Goal: Information Seeking & Learning: Learn about a topic

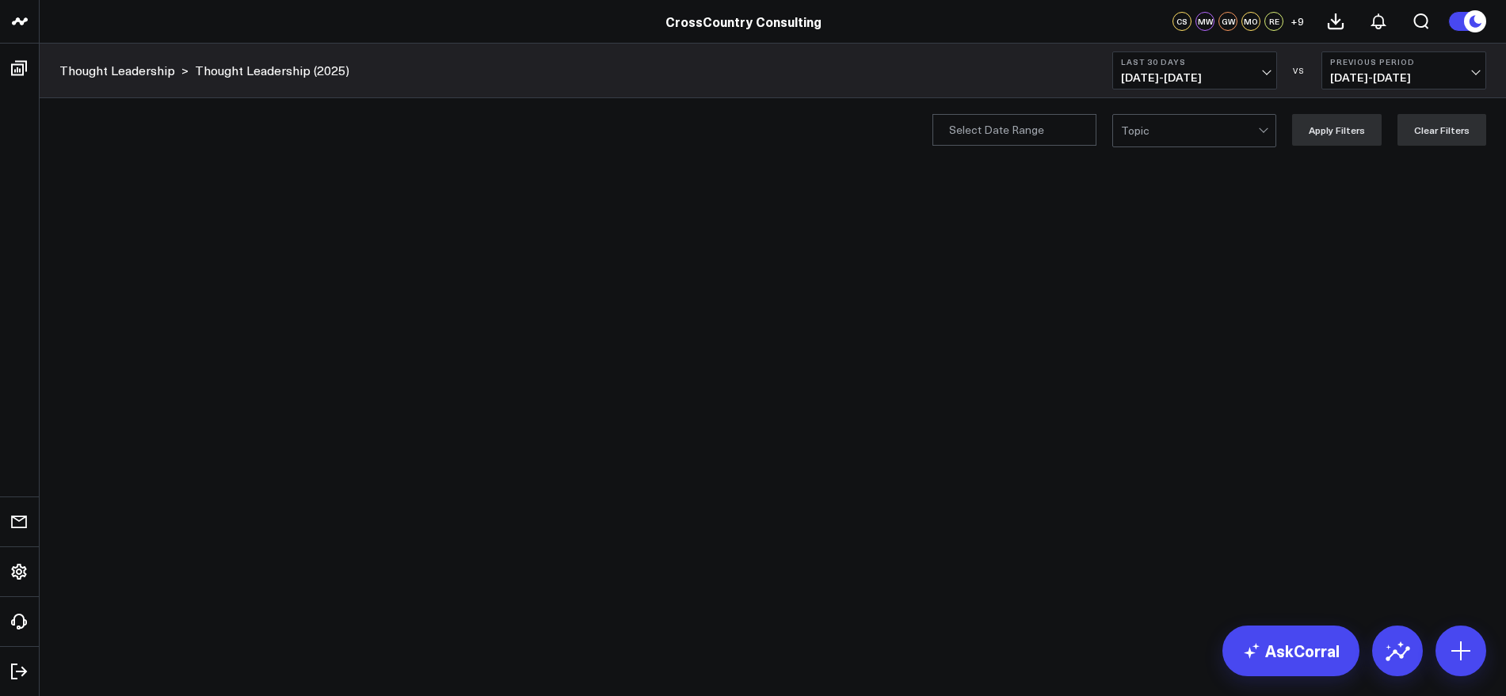
click at [1261, 75] on span "08/30/25 - 09/28/25" at bounding box center [1194, 77] width 147 height 13
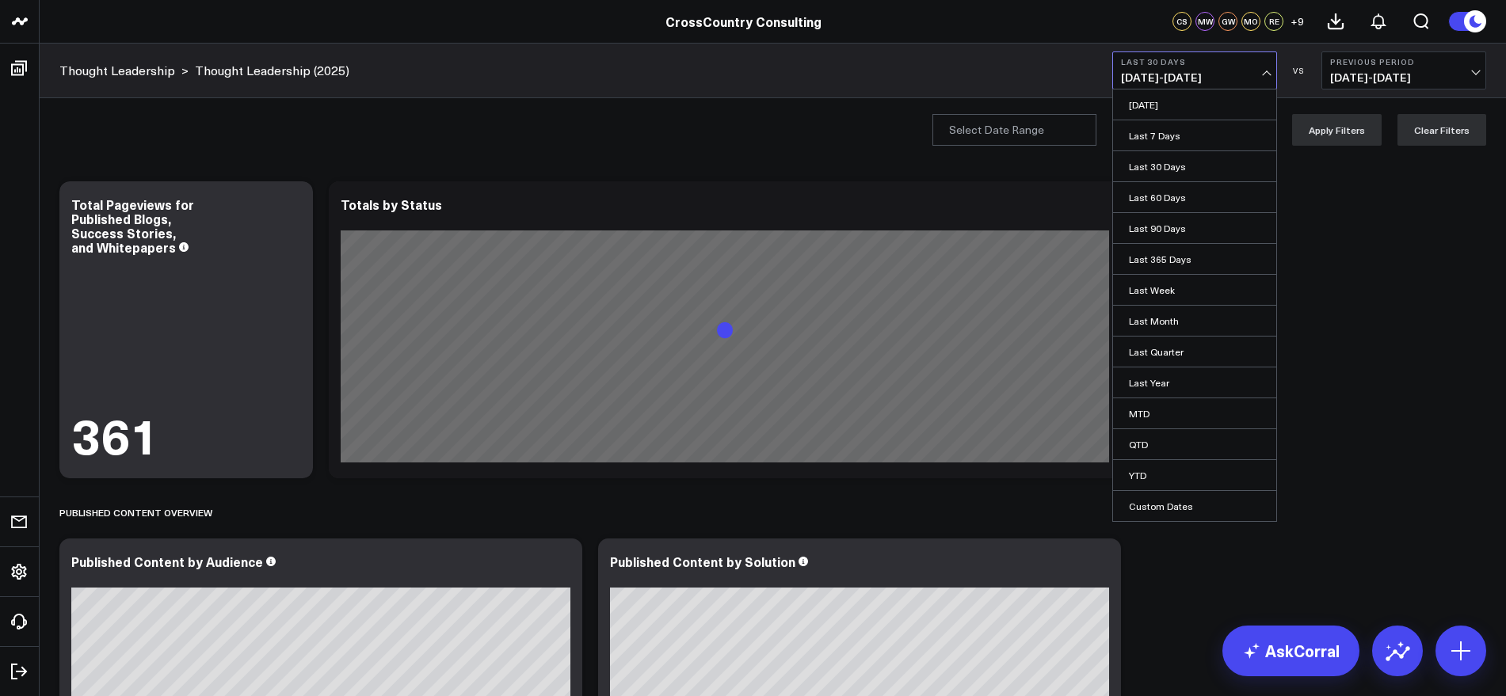
click at [1139, 473] on link "YTD" at bounding box center [1194, 475] width 163 height 30
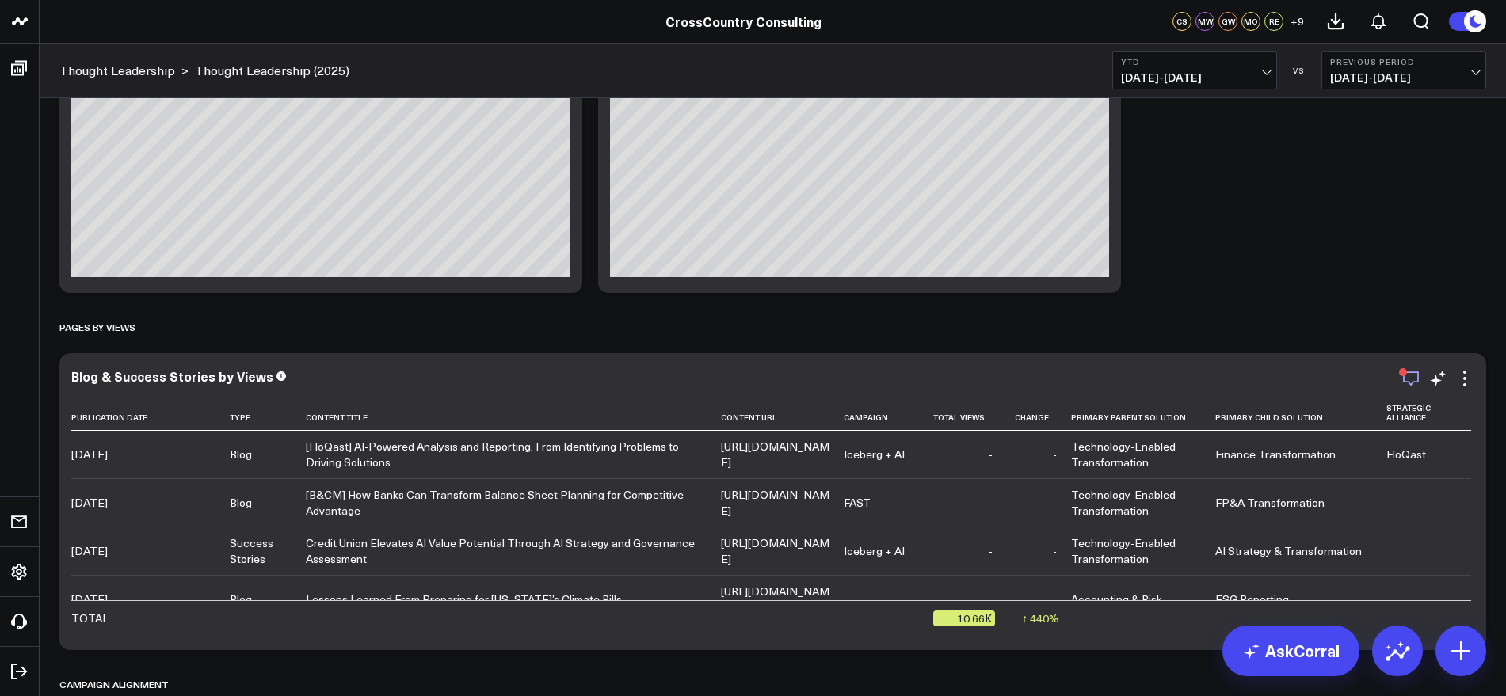
click at [1409, 380] on icon "button" at bounding box center [1411, 378] width 19 height 19
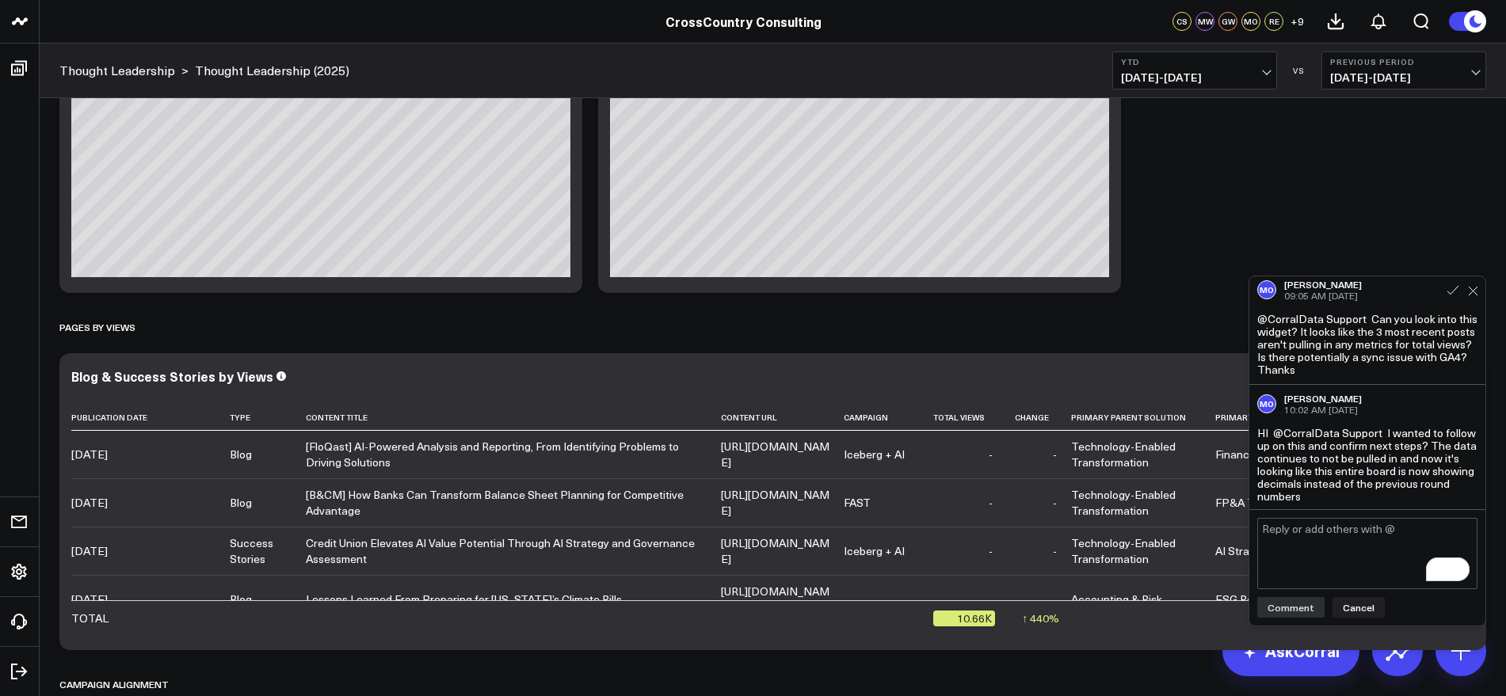
scroll to position [7, 0]
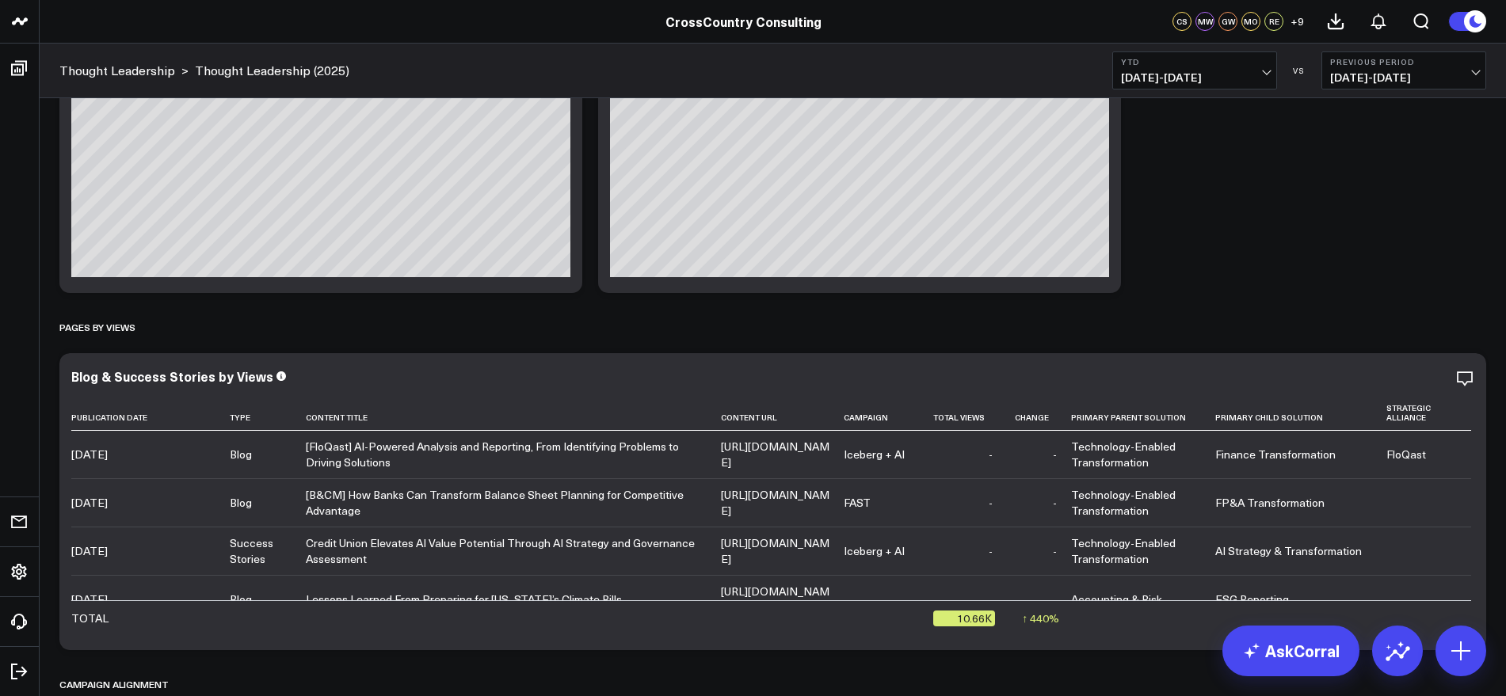
click at [1464, 378] on icon at bounding box center [1464, 378] width 3 height 3
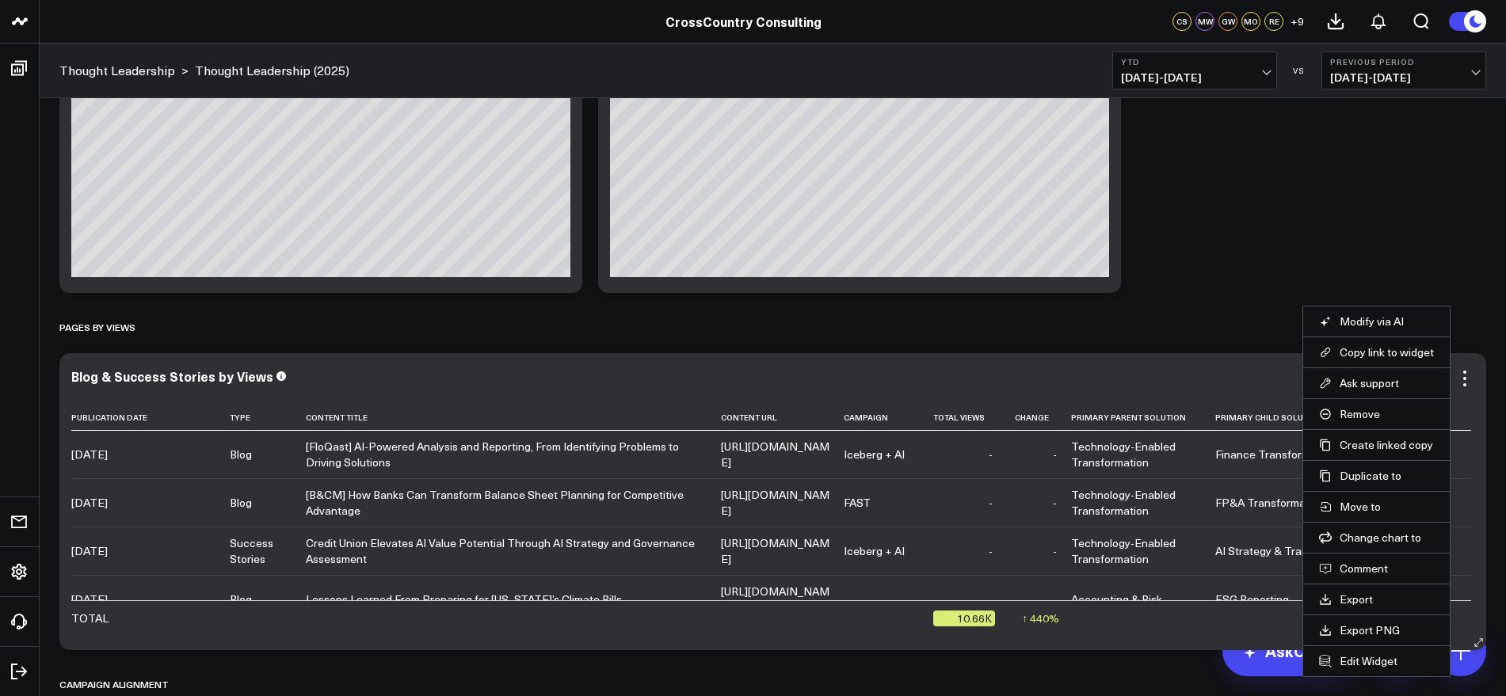
click at [1390, 360] on li "Copy link to widget" at bounding box center [1376, 352] width 147 height 31
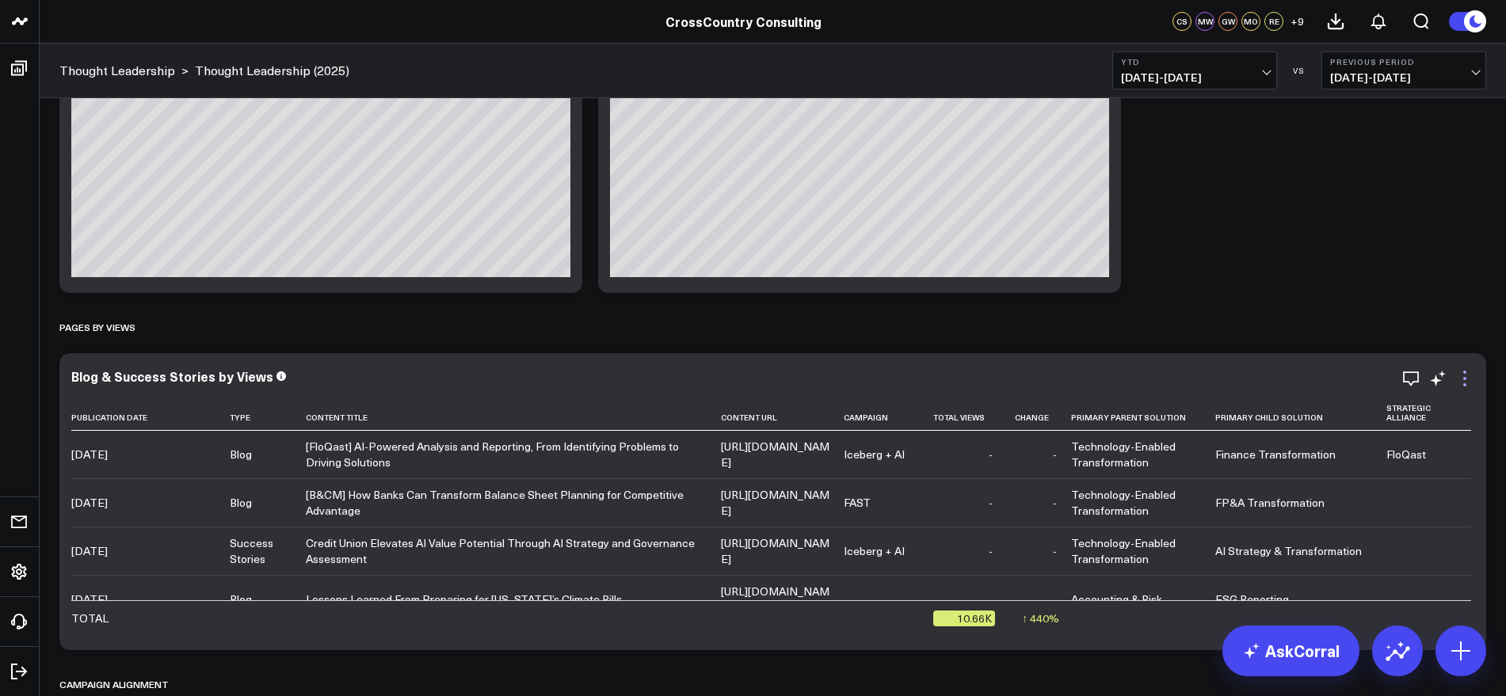
click at [1468, 374] on icon at bounding box center [1464, 378] width 19 height 19
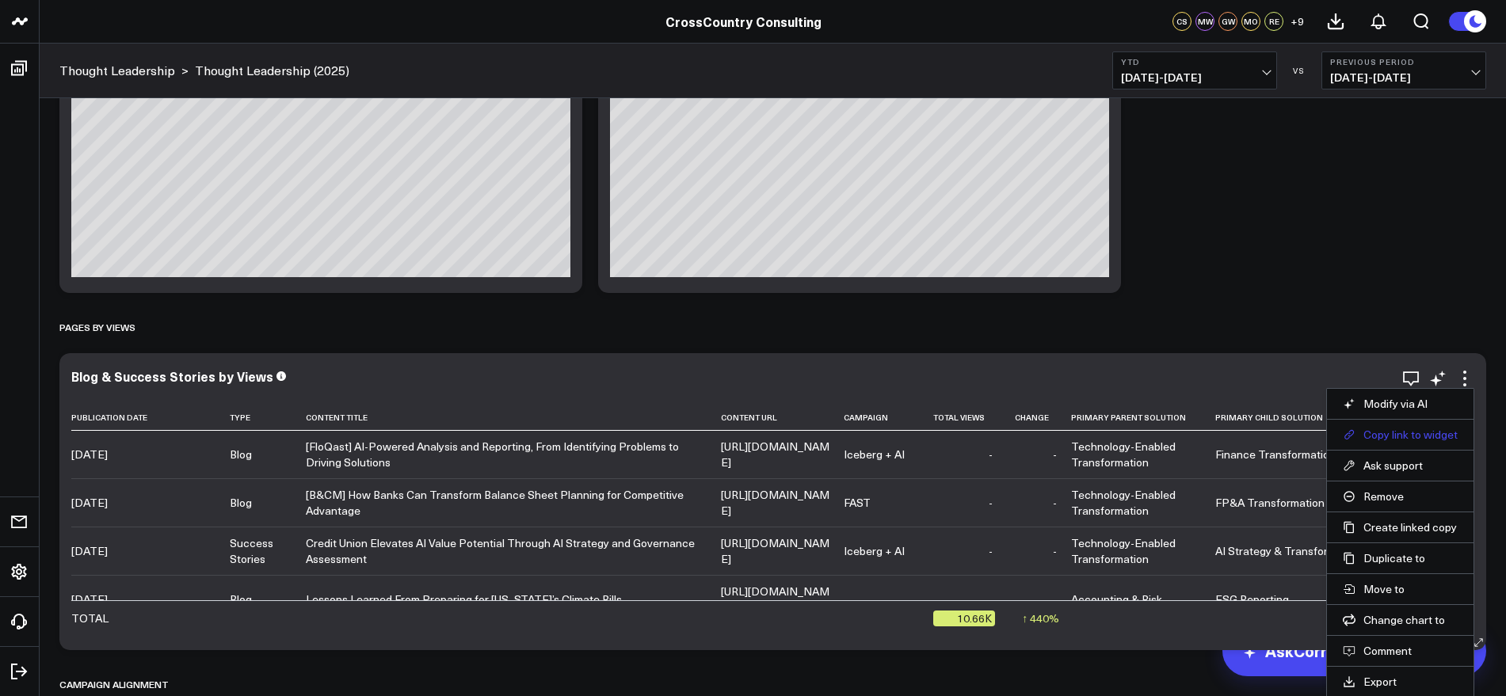
click at [1419, 433] on button "Copy link to widget" at bounding box center [1400, 435] width 115 height 14
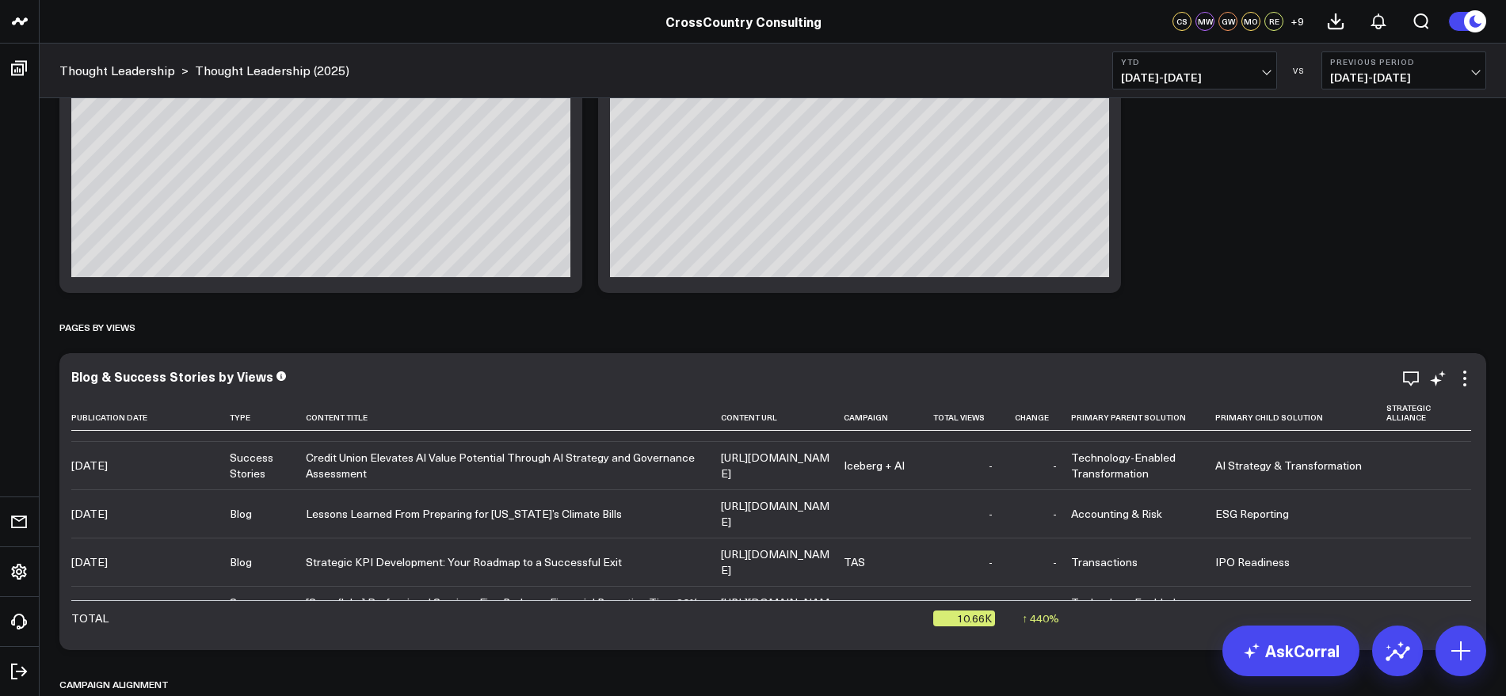
scroll to position [0, 0]
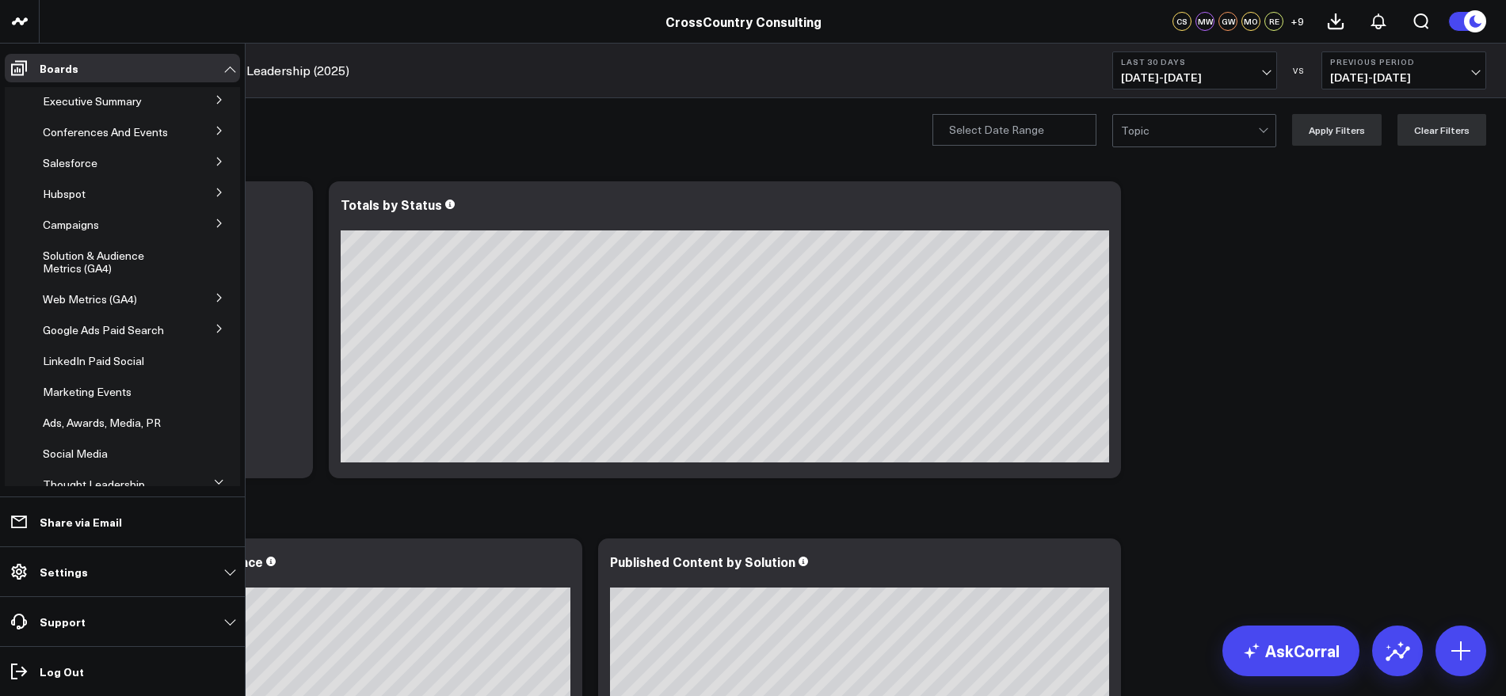
click at [215, 228] on icon at bounding box center [220, 224] width 10 height 10
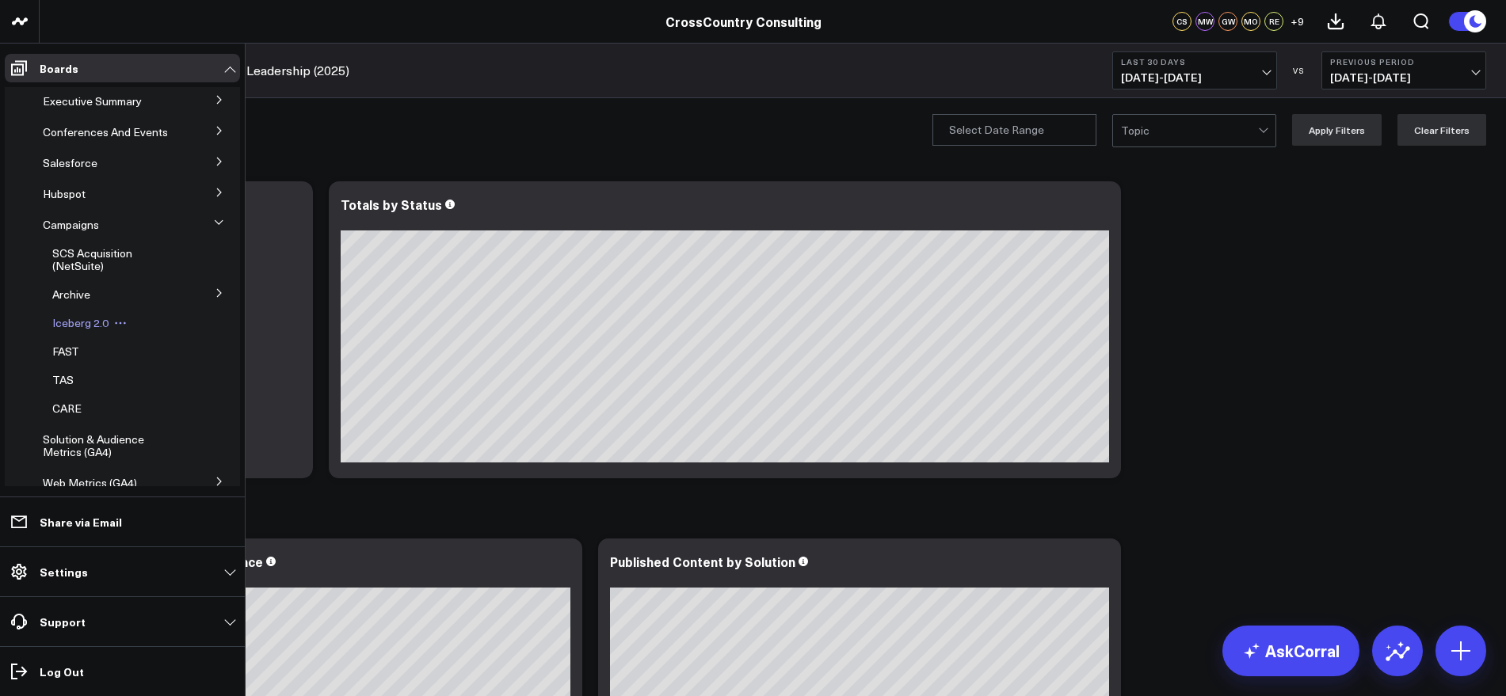
click at [74, 330] on span "Iceberg 2.0" at bounding box center [80, 322] width 56 height 15
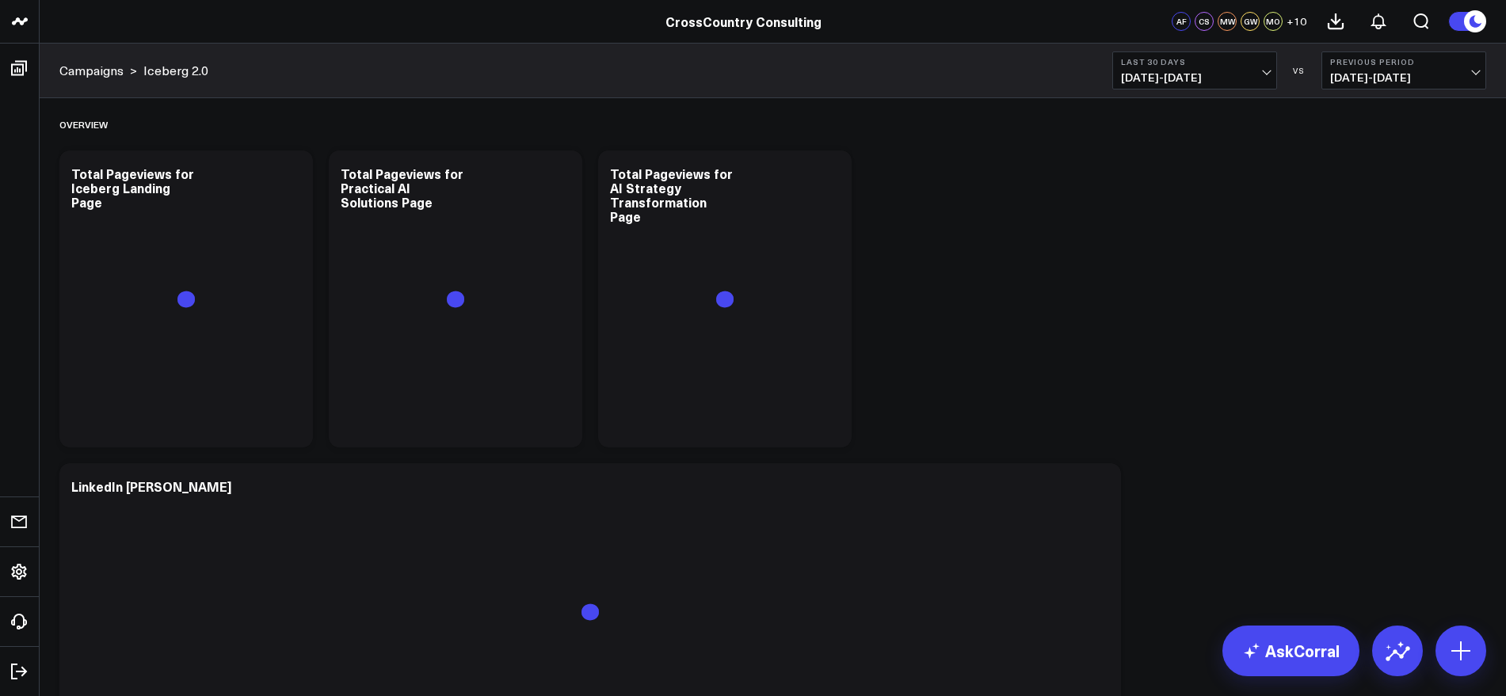
click at [1263, 86] on button "Last 30 Days [DATE] - [DATE]" at bounding box center [1194, 70] width 165 height 38
click at [1144, 467] on link "YTD" at bounding box center [1194, 475] width 163 height 30
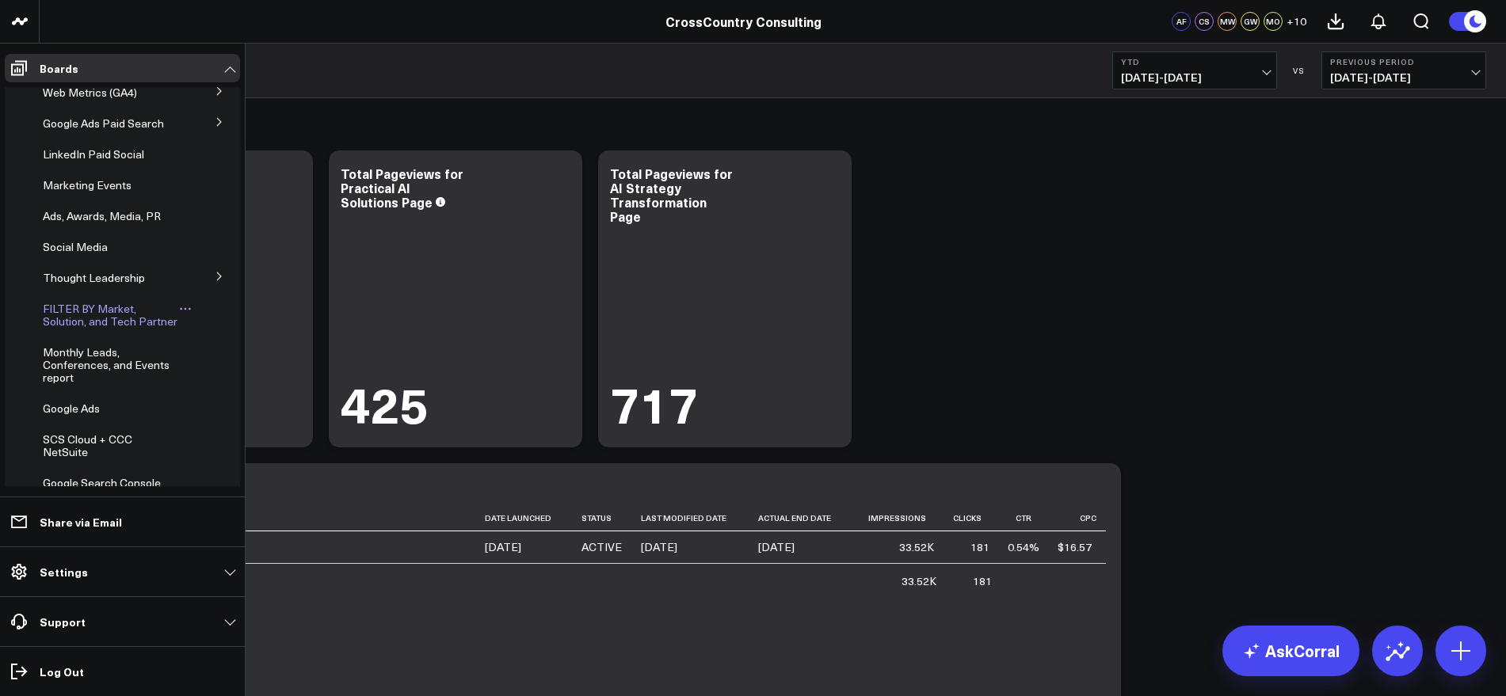
scroll to position [495, 0]
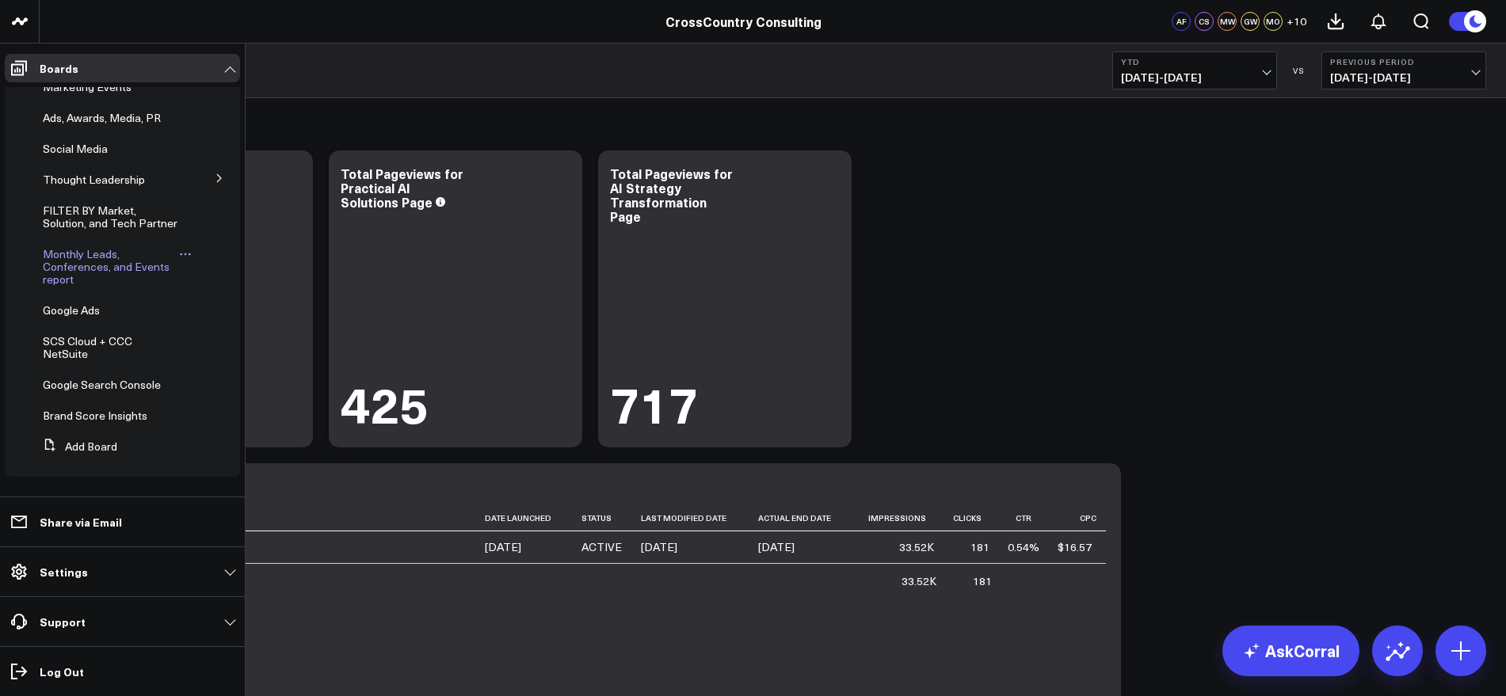
click at [144, 287] on span "Monthly Leads, Conferences, and Events report" at bounding box center [106, 266] width 127 height 40
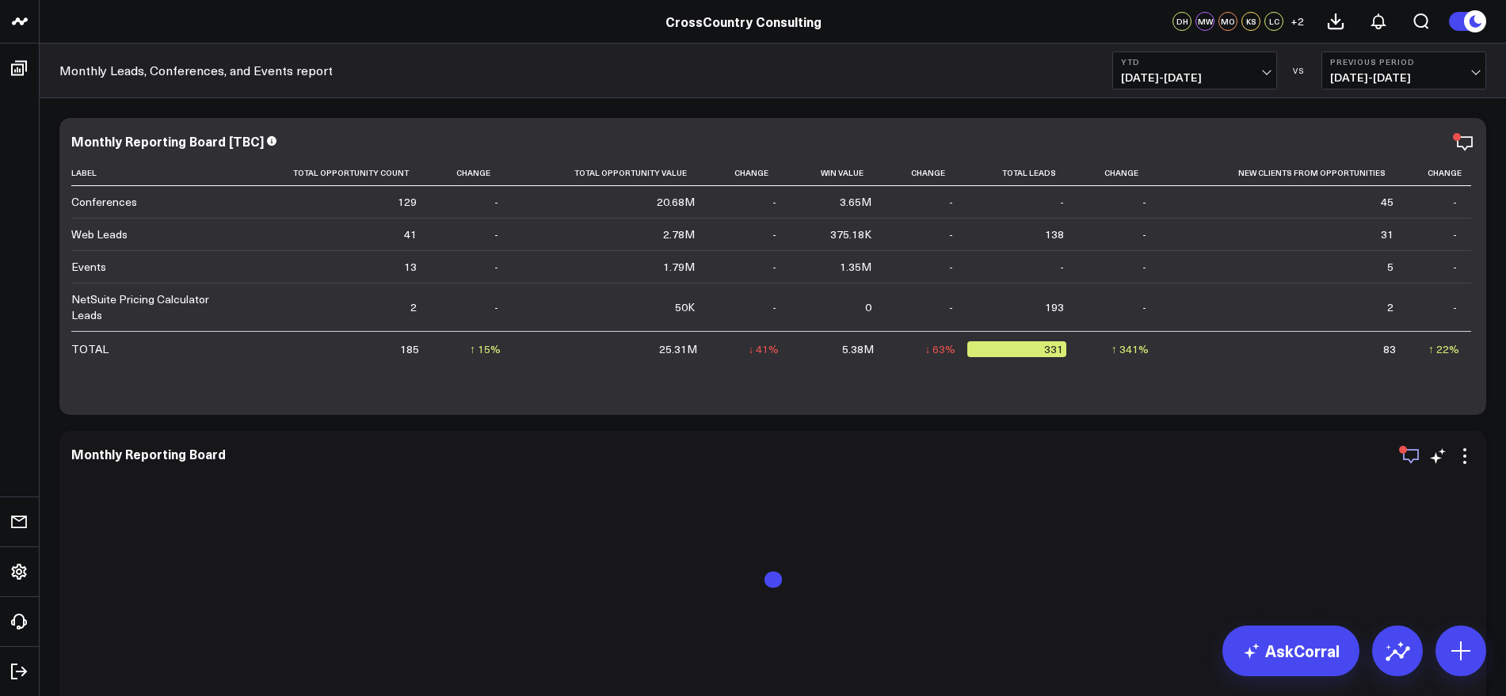
click at [1409, 463] on icon "button" at bounding box center [1411, 456] width 19 height 19
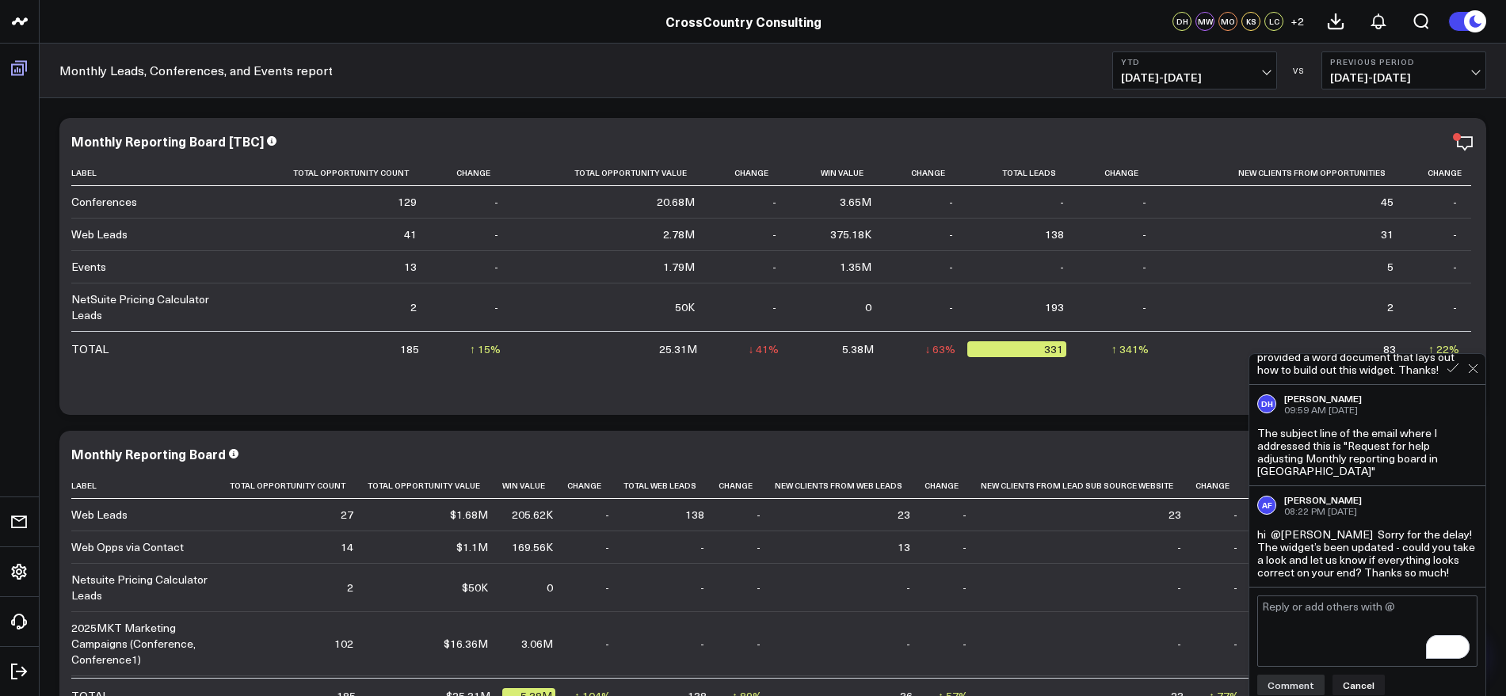
scroll to position [343, 0]
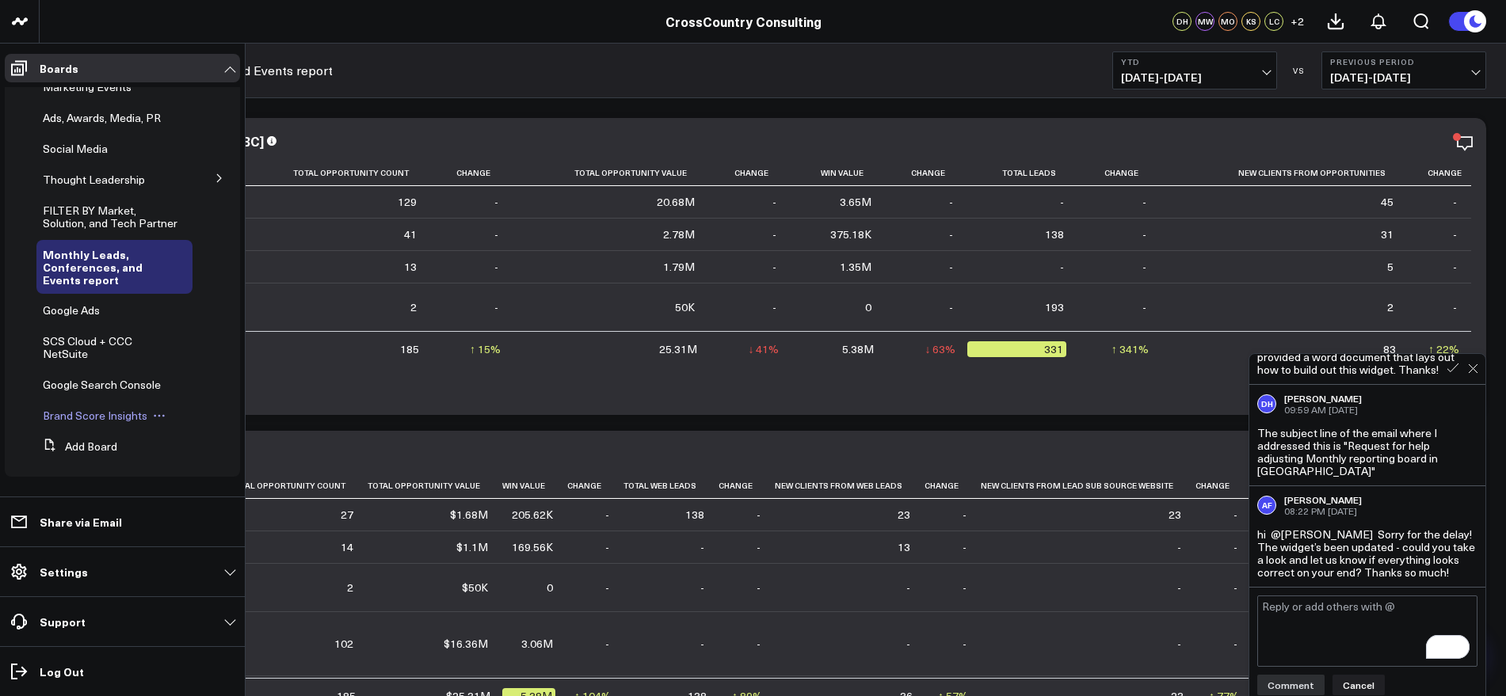
click at [131, 418] on span "Brand Score Insights" at bounding box center [95, 415] width 105 height 15
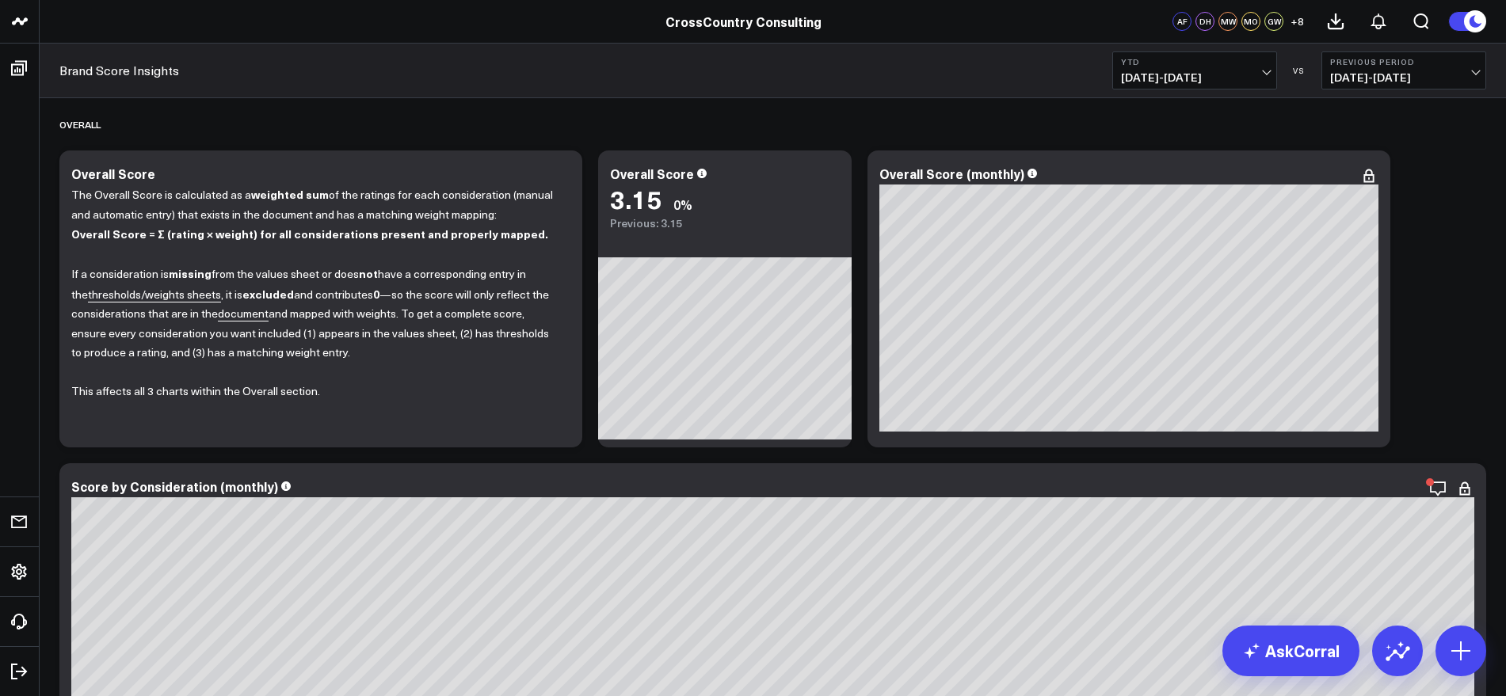
scroll to position [198, 0]
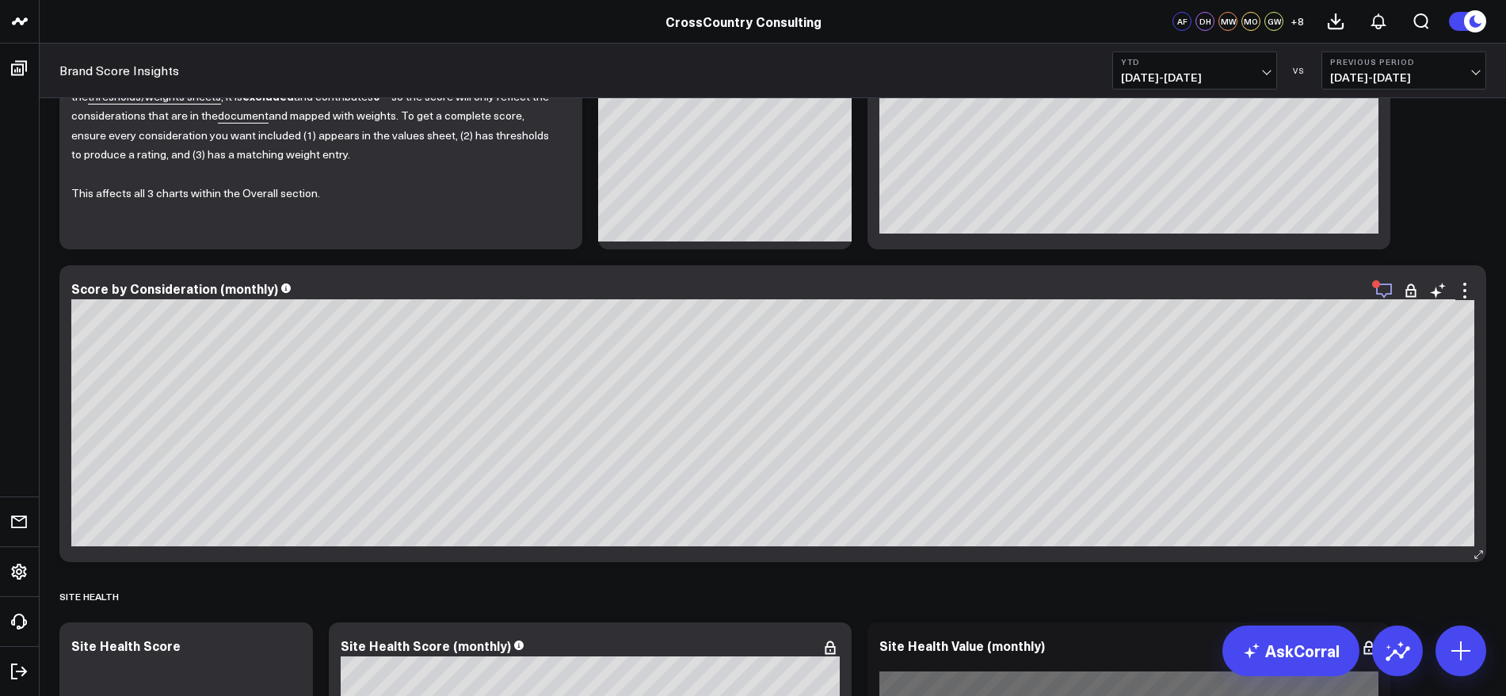
click at [1383, 287] on icon "button" at bounding box center [1384, 290] width 19 height 19
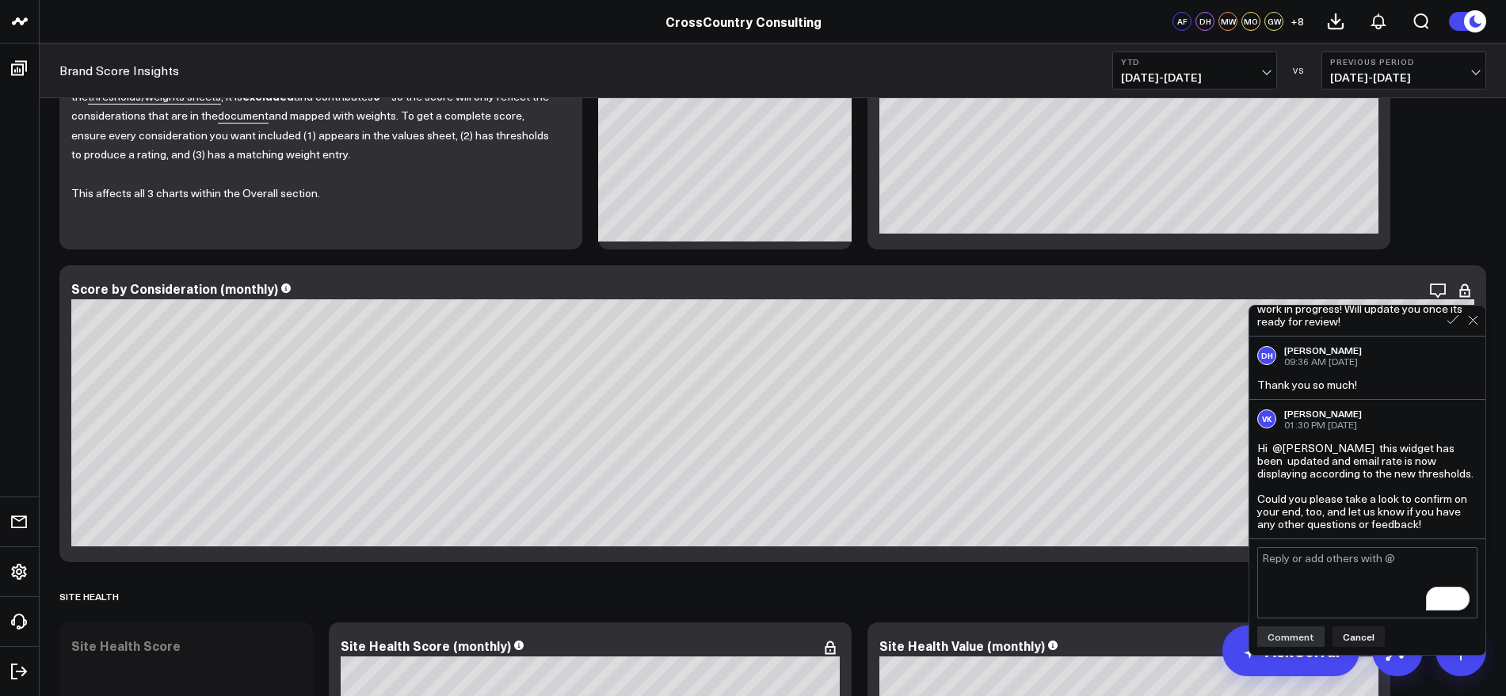
scroll to position [396, 0]
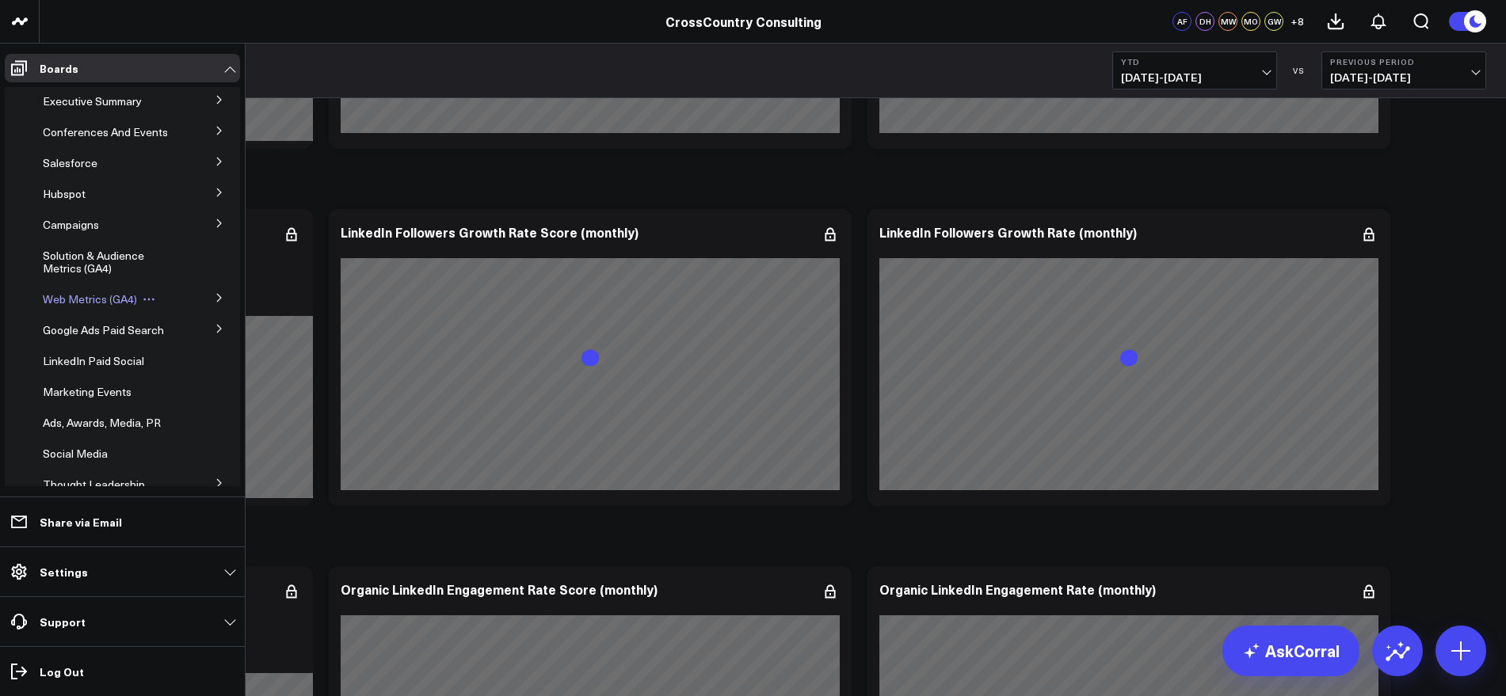
scroll to position [2278, 0]
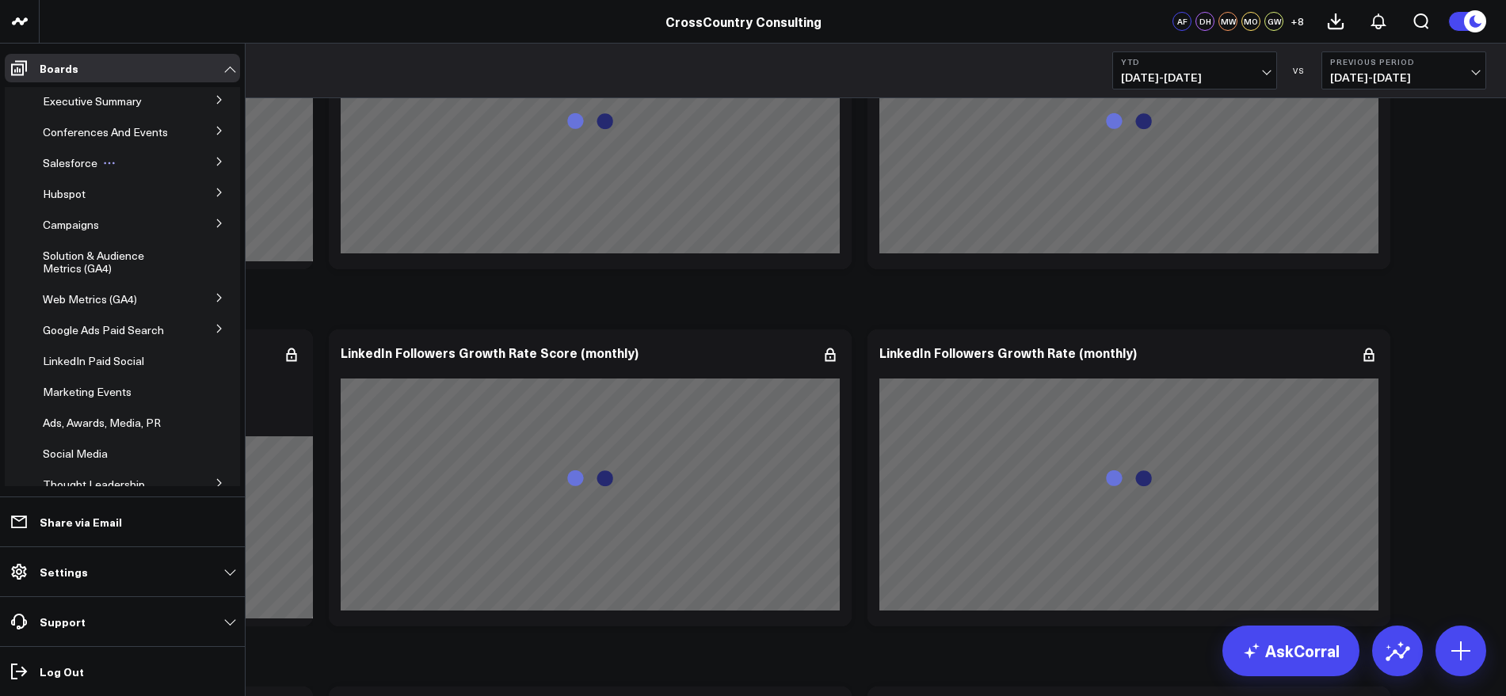
click at [85, 170] on span "Salesforce" at bounding box center [70, 162] width 55 height 15
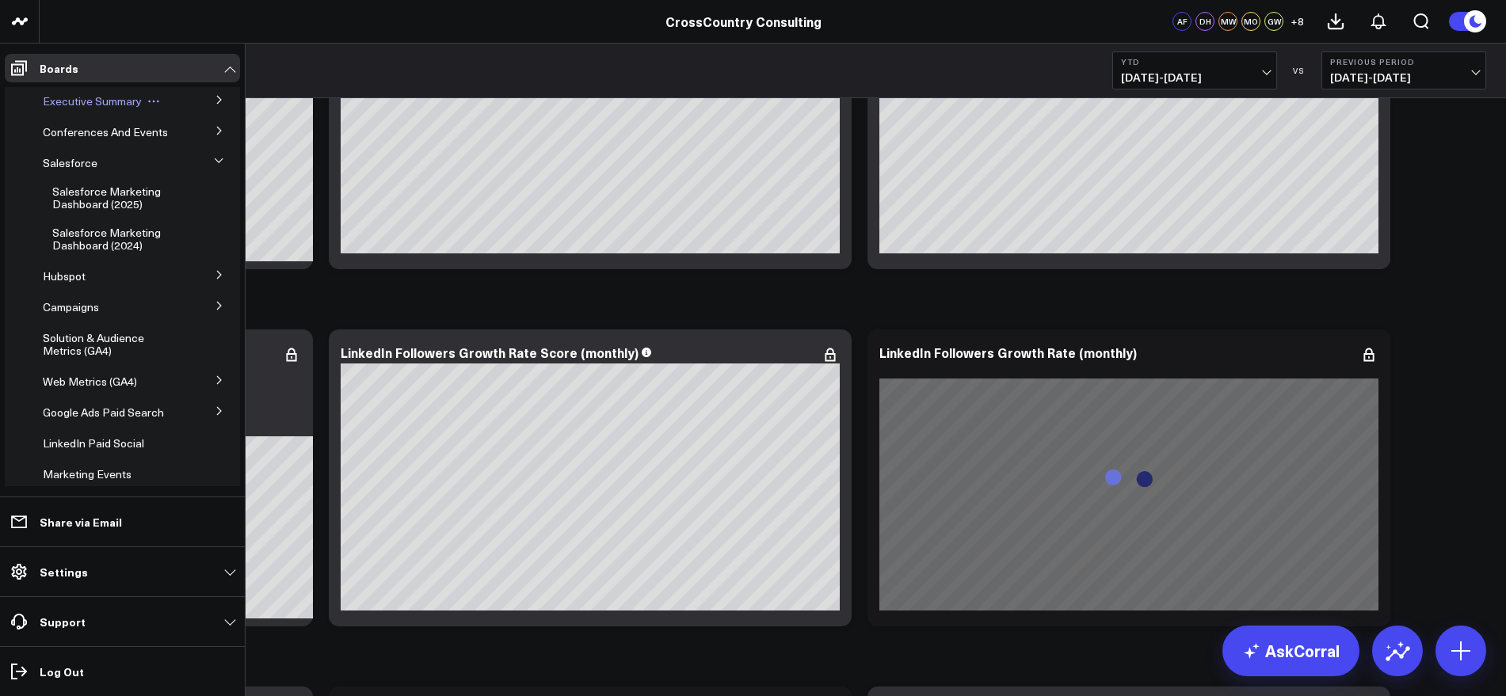
click at [113, 104] on span "Executive Summary" at bounding box center [92, 100] width 99 height 15
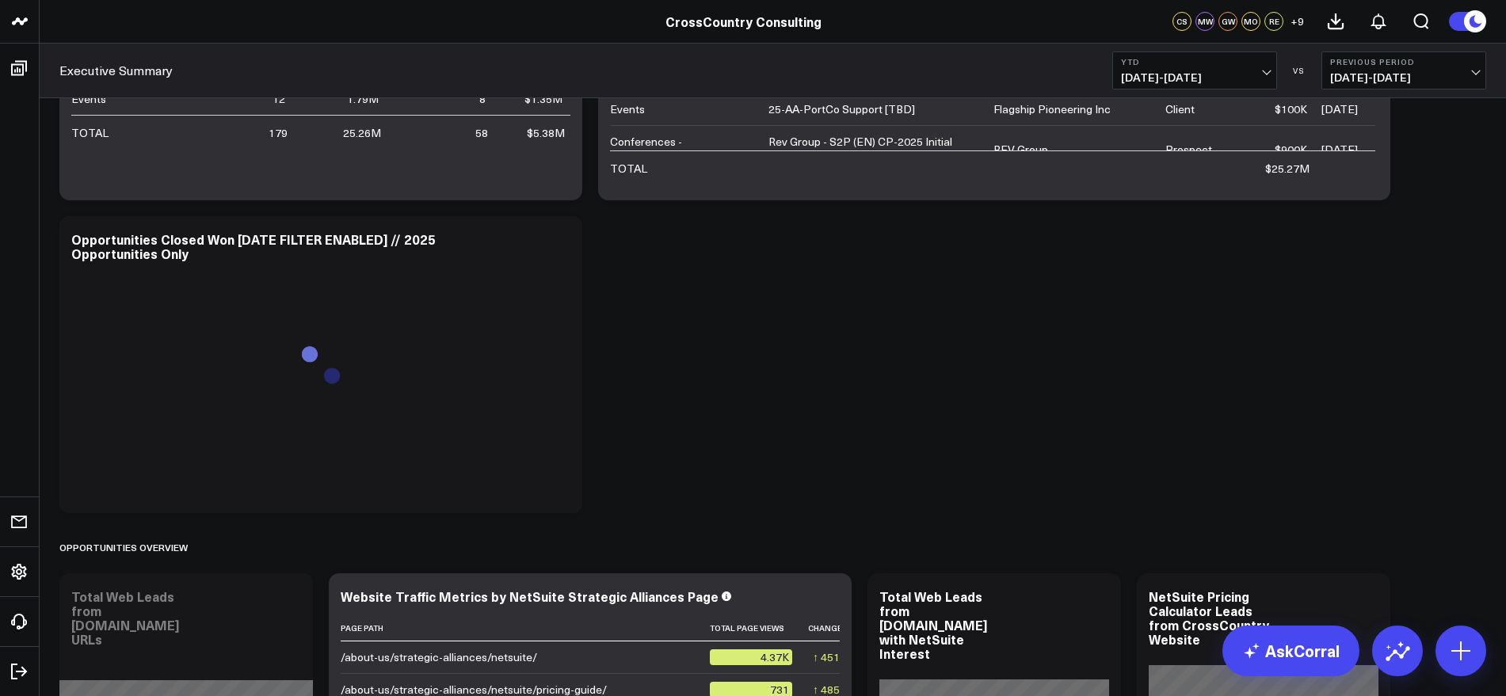
scroll to position [1195, 0]
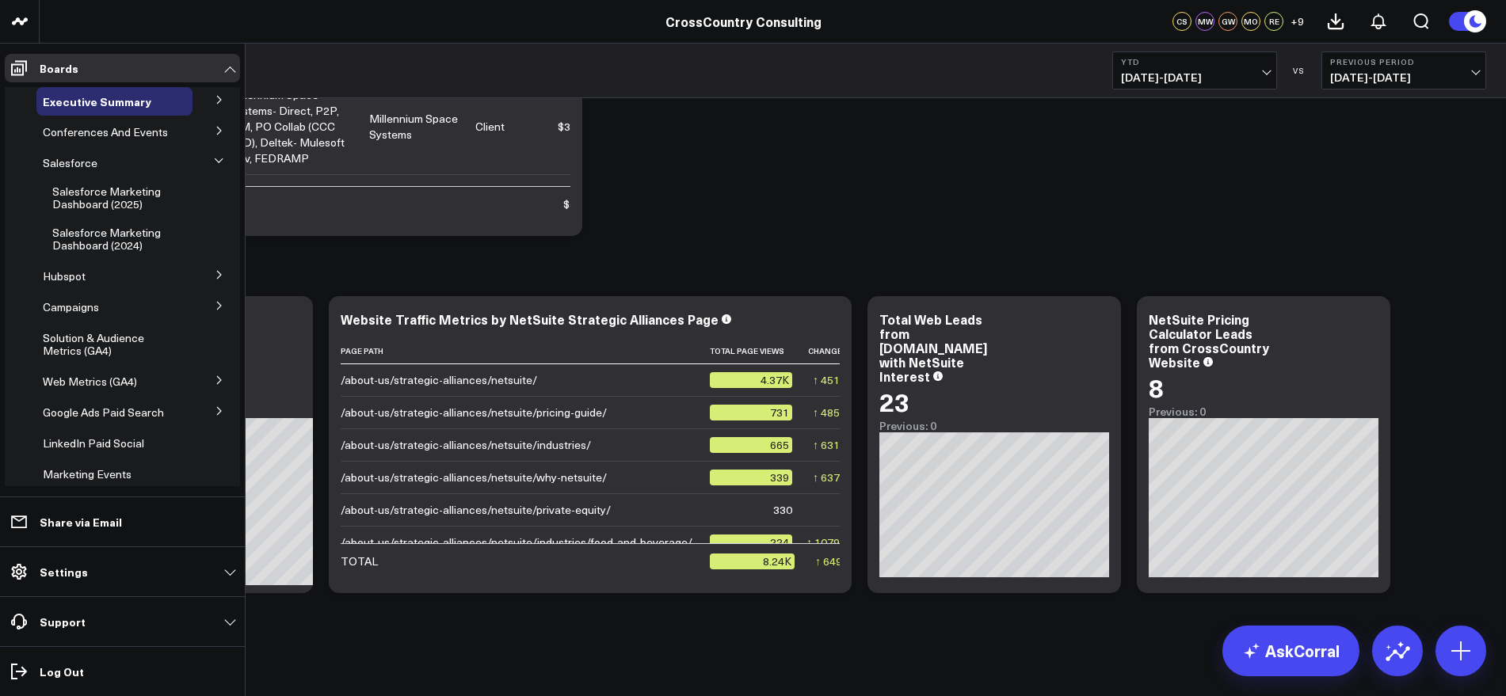
click at [204, 312] on button at bounding box center [219, 305] width 41 height 24
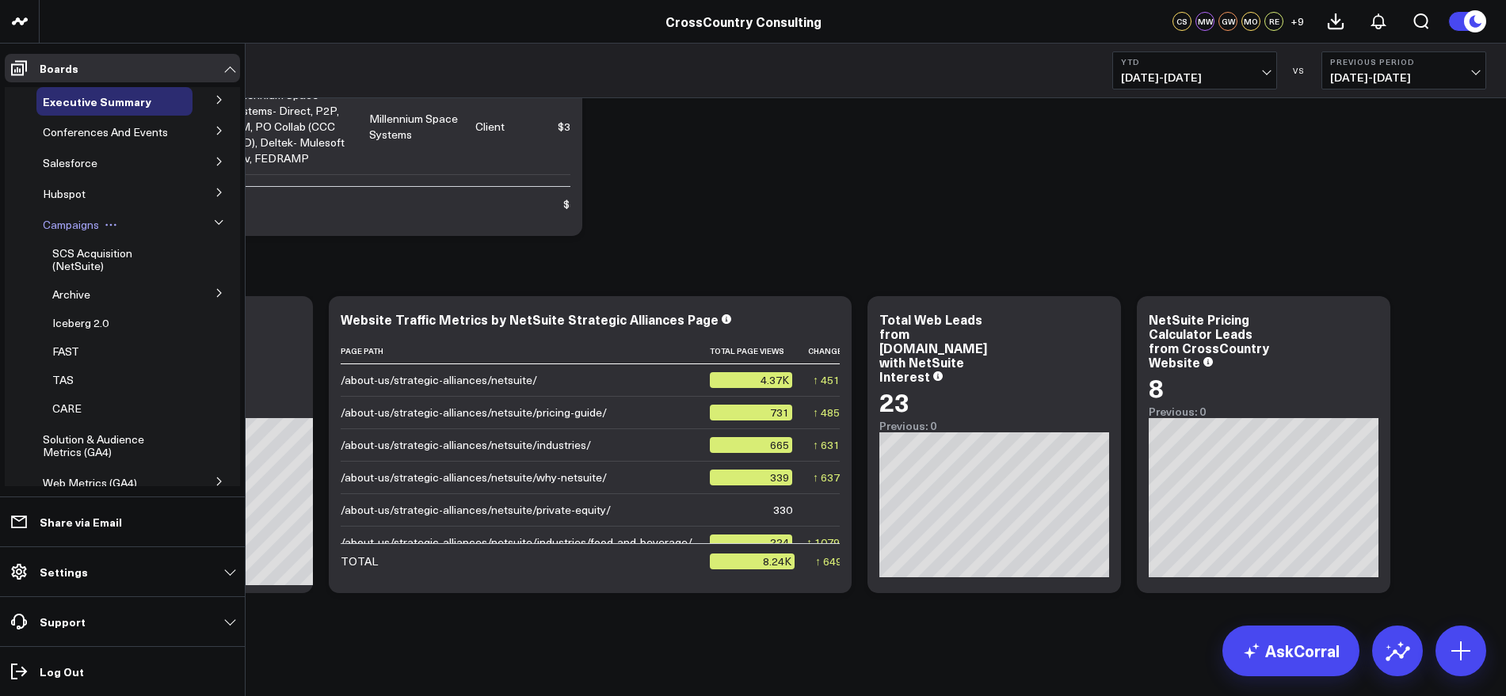
click at [73, 232] on span "Campaigns" at bounding box center [71, 224] width 56 height 15
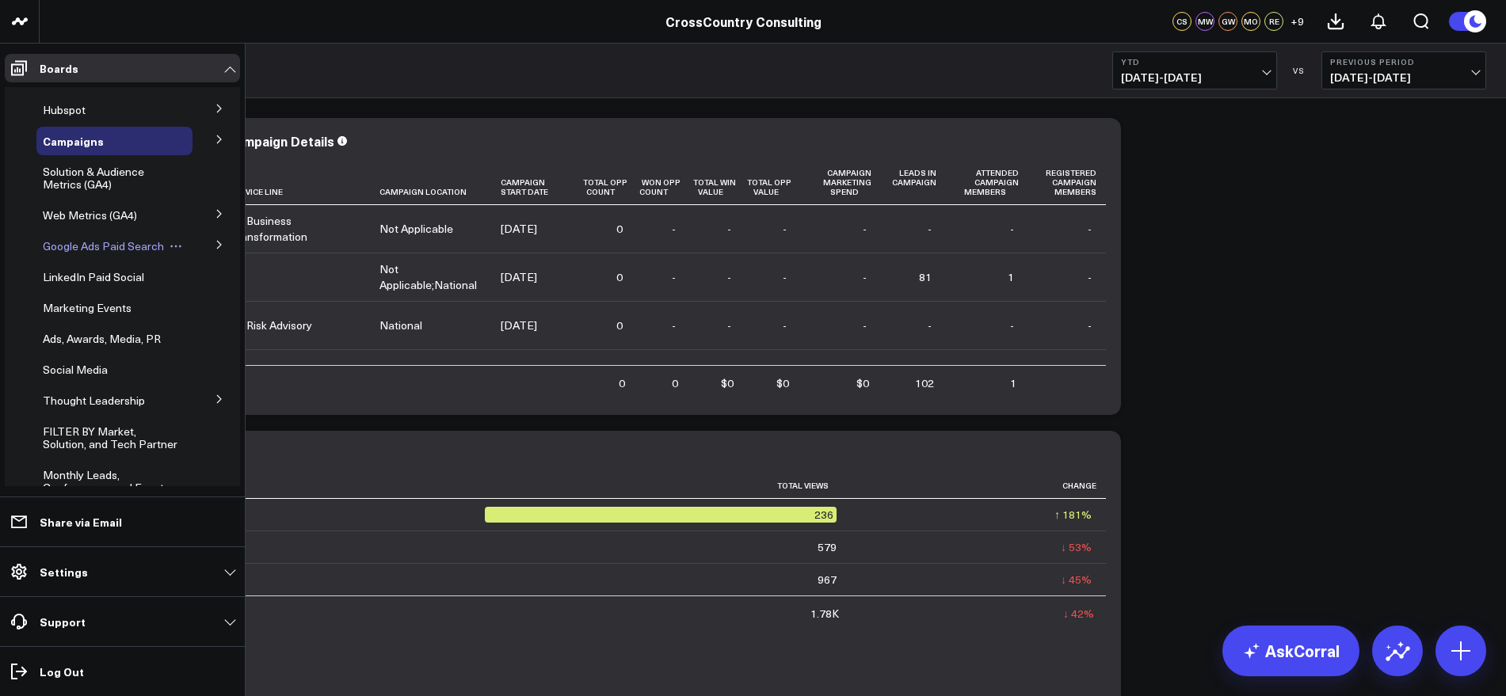
scroll to position [198, 0]
